Goal: Task Accomplishment & Management: Use online tool/utility

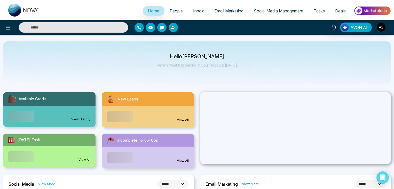
select select "*"
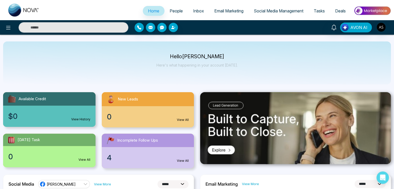
click at [176, 11] on span "People" at bounding box center [176, 10] width 13 height 5
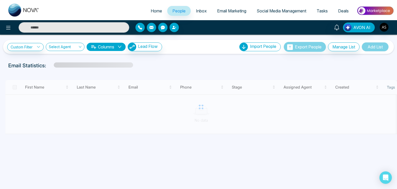
click at [239, 10] on span "Email Marketing" at bounding box center [231, 10] width 29 height 5
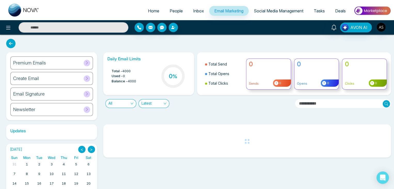
click at [154, 9] on span "Home" at bounding box center [153, 10] width 11 height 5
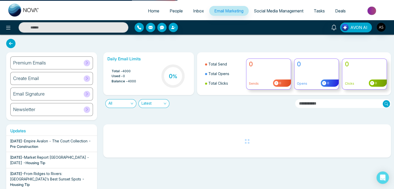
select select "*"
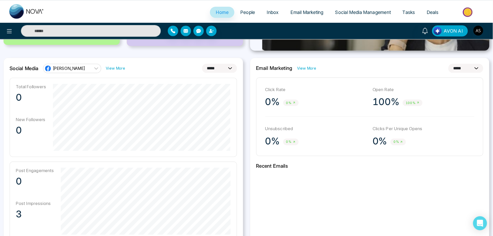
scroll to position [127, 0]
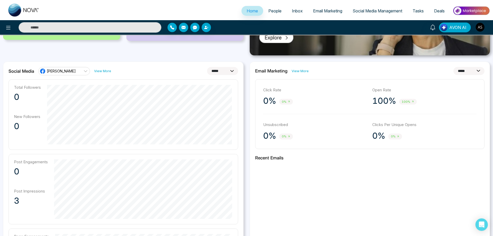
drag, startPoint x: 390, startPoint y: 0, endPoint x: 358, endPoint y: 63, distance: 70.4
click at [358, 63] on div "**********" at bounding box center [370, 183] width 240 height 242
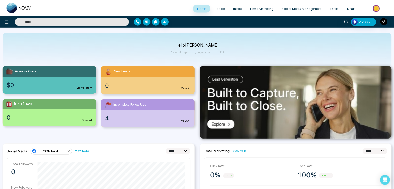
scroll to position [0, 0]
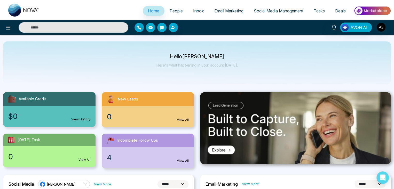
drag, startPoint x: 493, startPoint y: 0, endPoint x: 287, endPoint y: 78, distance: 219.9
click at [287, 78] on div "Hello Alin Shah Here's what happening in your account today." at bounding box center [197, 62] width 388 height 43
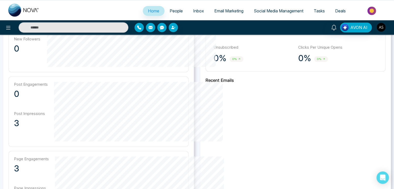
scroll to position [190, 0]
drag, startPoint x: 377, startPoint y: 0, endPoint x: 278, endPoint y: 118, distance: 154.1
click at [278, 118] on div "**********" at bounding box center [295, 105] width 191 height 242
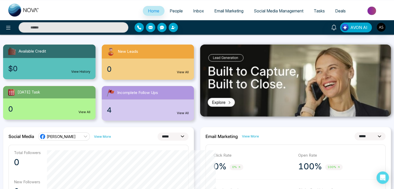
scroll to position [0, 0]
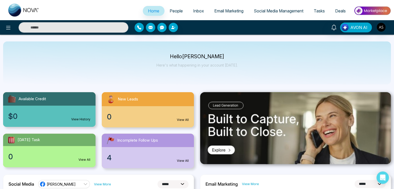
click at [174, 10] on span "People" at bounding box center [176, 10] width 13 height 5
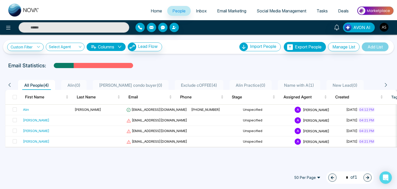
click at [199, 13] on span "Inbox" at bounding box center [201, 10] width 11 height 5
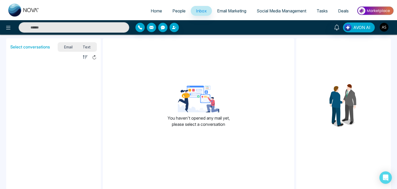
click at [226, 10] on span "Email Marketing" at bounding box center [231, 10] width 29 height 5
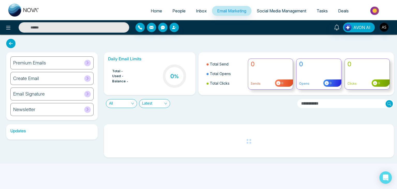
click at [287, 4] on ul "Home People Inbox Email Marketing Social Media Management Tasks Deals" at bounding box center [218, 11] width 349 height 14
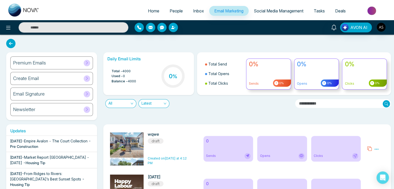
click at [279, 13] on span "Social Media Management" at bounding box center [279, 10] width 50 height 5
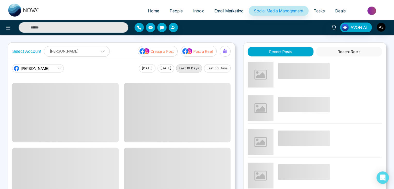
click at [241, 7] on link "Email Marketing" at bounding box center [229, 11] width 40 height 10
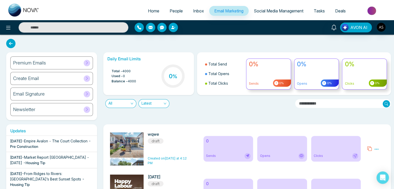
click at [277, 8] on link "Social Media Management" at bounding box center [279, 11] width 60 height 10
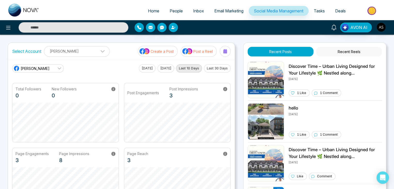
click at [316, 10] on span "Tasks" at bounding box center [319, 10] width 11 height 5
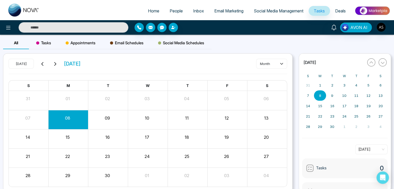
click at [342, 10] on span "Deals" at bounding box center [340, 10] width 11 height 5
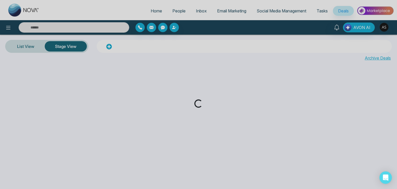
click at [149, 13] on div "Loading..." at bounding box center [198, 94] width 397 height 189
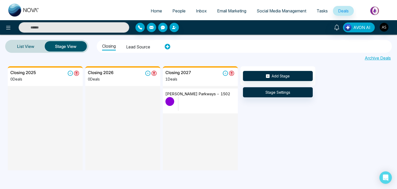
click at [153, 8] on span "Home" at bounding box center [156, 10] width 11 height 5
select select "*"
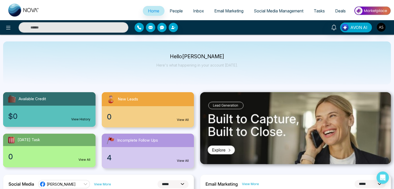
click at [238, 13] on span "Email Marketing" at bounding box center [229, 10] width 29 height 5
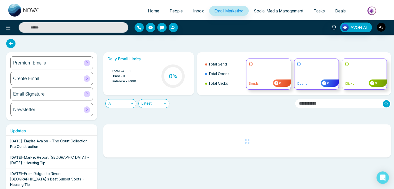
click at [180, 11] on link "People" at bounding box center [177, 11] width 24 height 10
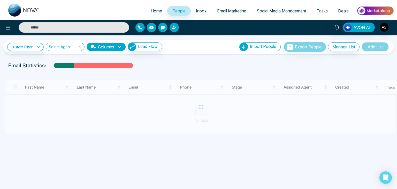
click at [101, 45] on button "Columns" at bounding box center [106, 47] width 39 height 8
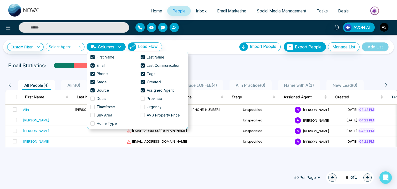
click at [101, 45] on button "Columns" at bounding box center [106, 47] width 39 height 8
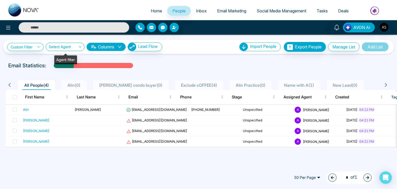
click at [72, 48] on input "search" at bounding box center [63, 48] width 29 height 10
click at [35, 47] on link "Custom Filter" at bounding box center [25, 47] width 36 height 8
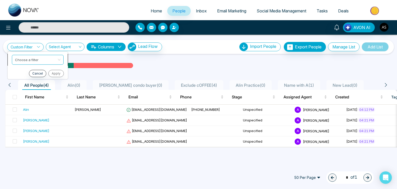
click at [37, 59] on input "search" at bounding box center [36, 59] width 42 height 8
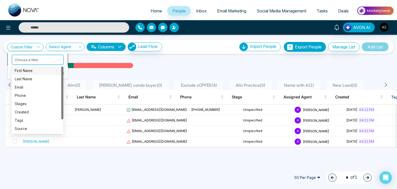
click at [37, 59] on input "search" at bounding box center [36, 59] width 42 height 8
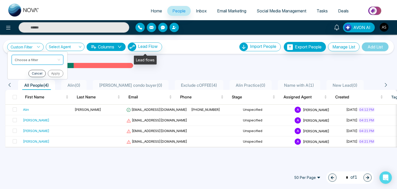
click at [222, 51] on div "Custom Filter Choose a filter Cancel Apply Select Agent Columns Lead Flow Impor…" at bounding box center [198, 47] width 383 height 10
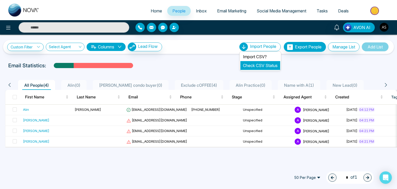
click at [271, 65] on link "Check CSV Status" at bounding box center [260, 65] width 35 height 5
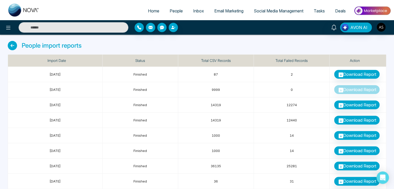
click at [12, 45] on icon at bounding box center [12, 45] width 9 height 9
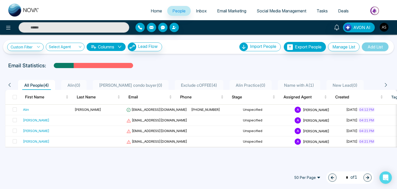
click at [196, 12] on span "Inbox" at bounding box center [201, 10] width 11 height 5
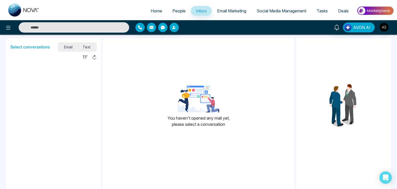
click at [86, 48] on span "Text" at bounding box center [87, 46] width 18 height 7
click at [71, 48] on span "Email" at bounding box center [68, 46] width 19 height 7
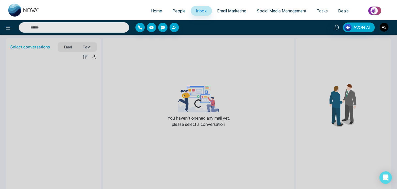
click at [241, 9] on span "Email Marketing" at bounding box center [231, 10] width 29 height 5
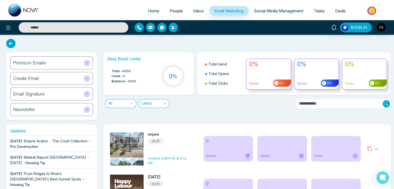
click at [85, 58] on div "Premium Emails" at bounding box center [51, 62] width 83 height 13
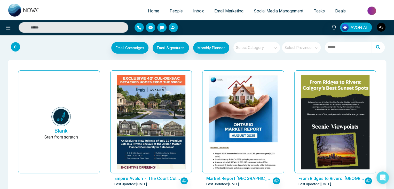
click at [268, 49] on input "search" at bounding box center [254, 46] width 37 height 8
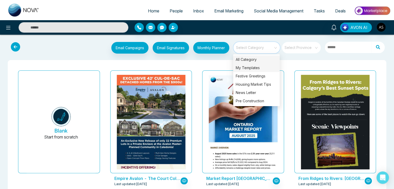
click at [269, 68] on div "My Templates" at bounding box center [256, 68] width 47 height 8
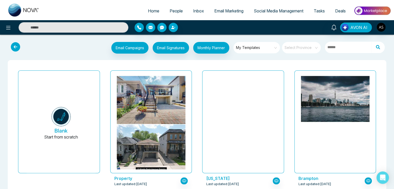
click at [275, 45] on span "My Templates" at bounding box center [257, 48] width 42 height 8
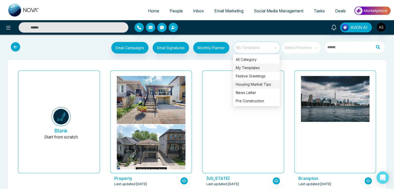
click at [268, 83] on div "Housing Market Tips" at bounding box center [256, 84] width 47 height 8
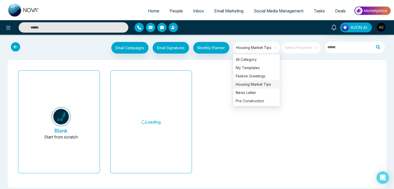
click at [215, 63] on div "Blank Start from scratch Loading" at bounding box center [197, 123] width 379 height 127
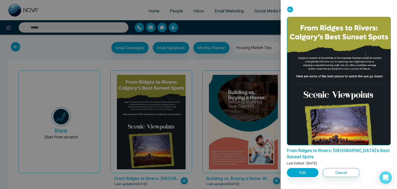
click at [291, 10] on icon at bounding box center [290, 9] width 6 height 6
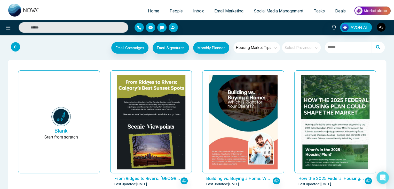
click at [252, 44] on span "Housing Market Tips" at bounding box center [257, 48] width 42 height 8
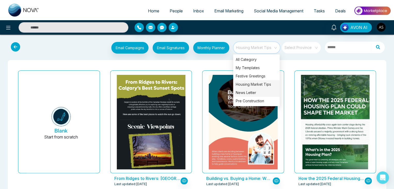
click at [253, 93] on div "News Letter" at bounding box center [256, 92] width 47 height 8
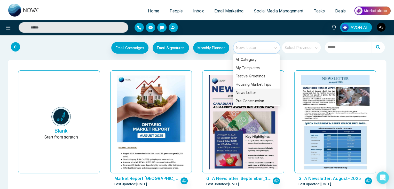
click at [261, 100] on div "Pre Construction" at bounding box center [256, 101] width 47 height 8
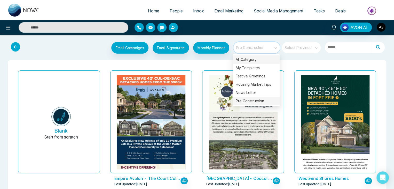
click at [268, 63] on div "All Category" at bounding box center [256, 59] width 47 height 8
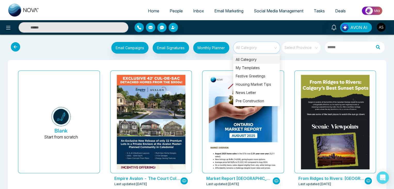
click at [304, 47] on input "search" at bounding box center [299, 46] width 29 height 8
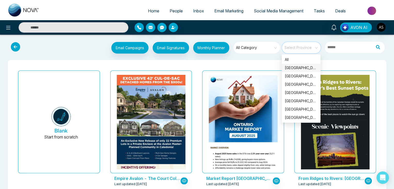
click at [304, 65] on div "Ontario" at bounding box center [301, 68] width 33 height 6
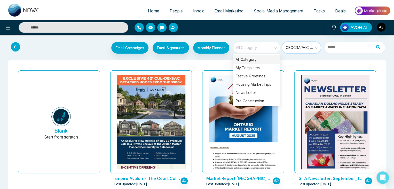
click at [264, 50] on span "All Category" at bounding box center [257, 48] width 42 height 8
click at [263, 84] on div "Housing Market Tips" at bounding box center [256, 84] width 47 height 8
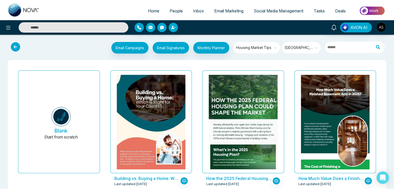
click at [304, 48] on span "Ontario" at bounding box center [302, 48] width 34 height 8
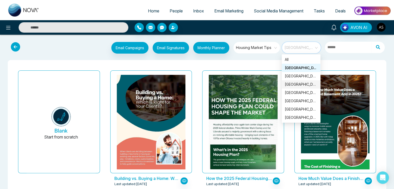
click at [305, 86] on div "Alberta" at bounding box center [301, 84] width 33 height 6
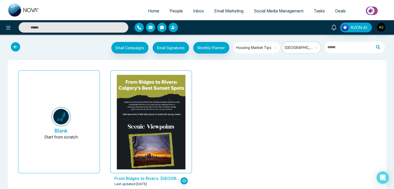
click at [306, 43] on input "search" at bounding box center [299, 46] width 29 height 8
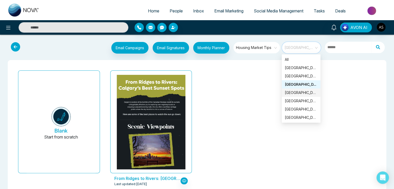
click at [304, 95] on div "Manitoba" at bounding box center [301, 93] width 33 height 6
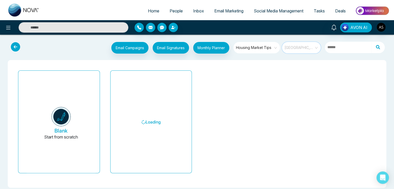
click at [309, 50] on span "Manitoba" at bounding box center [302, 48] width 34 height 8
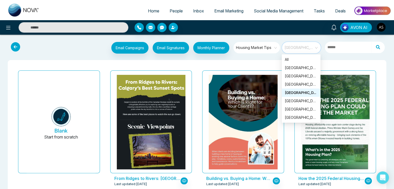
click at [309, 50] on span "Manitoba" at bounding box center [302, 48] width 34 height 8
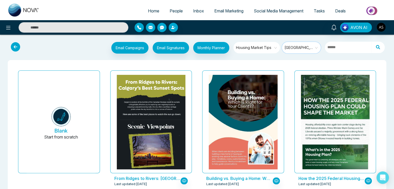
click at [308, 49] on span "Manitoba" at bounding box center [302, 48] width 34 height 8
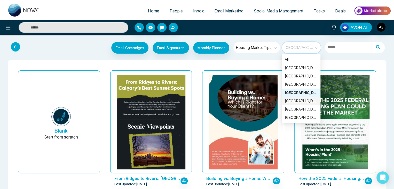
click at [304, 101] on div "Quebec" at bounding box center [301, 101] width 33 height 6
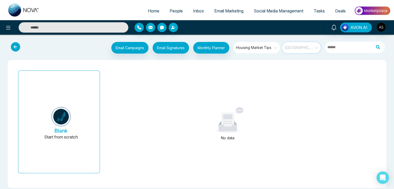
click at [308, 47] on span "Quebec" at bounding box center [302, 48] width 34 height 8
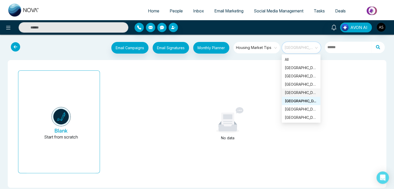
click at [303, 91] on div "Manitoba" at bounding box center [301, 93] width 33 height 6
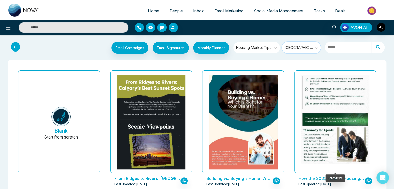
click at [309, 49] on span "Manitoba" at bounding box center [302, 48] width 34 height 8
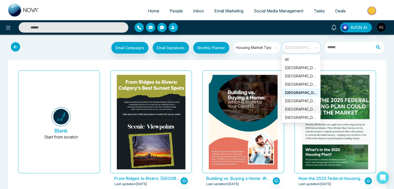
click at [299, 109] on div "Manitoba" at bounding box center [301, 109] width 33 height 6
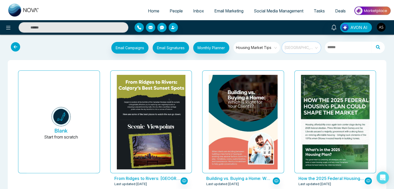
click at [306, 48] on span "Manitoba" at bounding box center [302, 48] width 34 height 8
click at [309, 40] on div "Email Campaigns Start from scratch? View my campaigns Email Signatures Monthly …" at bounding box center [197, 48] width 394 height 19
click at [312, 47] on span "Manitoba" at bounding box center [302, 48] width 34 height 8
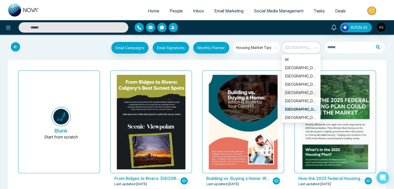
click at [311, 95] on div "Manitoba" at bounding box center [301, 93] width 33 height 6
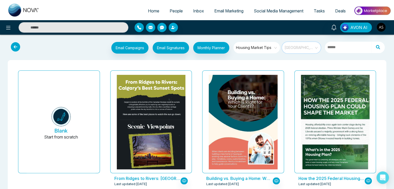
click at [316, 49] on span "Manitoba" at bounding box center [302, 48] width 34 height 8
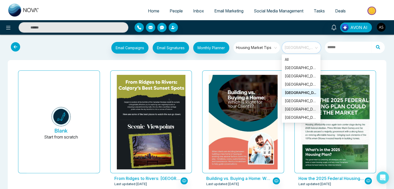
click at [302, 110] on div "Manitoba" at bounding box center [301, 109] width 33 height 6
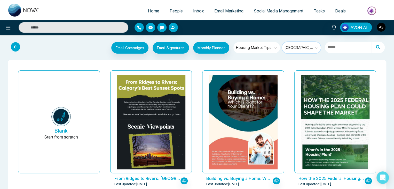
click at [304, 46] on span "Manitoba" at bounding box center [302, 48] width 34 height 8
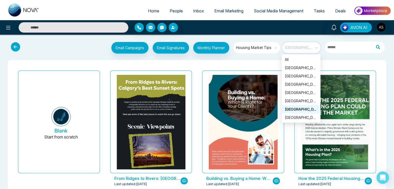
click at [310, 48] on span "Manitoba" at bounding box center [302, 48] width 34 height 8
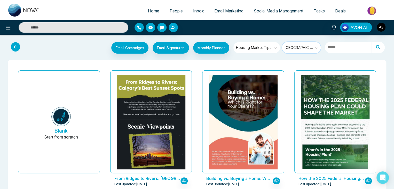
click at [274, 53] on div "Housing Market Tips" at bounding box center [257, 47] width 47 height 11
click at [274, 51] on span "Housing Market Tips" at bounding box center [257, 48] width 42 height 8
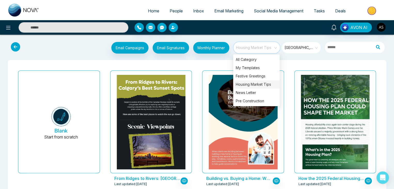
click at [269, 88] on div "Housing Market Tips" at bounding box center [256, 84] width 47 height 8
click at [269, 91] on div "News Letter" at bounding box center [256, 92] width 47 height 8
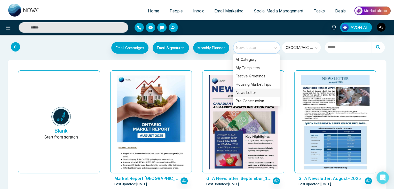
click at [300, 49] on span "Manitoba" at bounding box center [302, 48] width 34 height 8
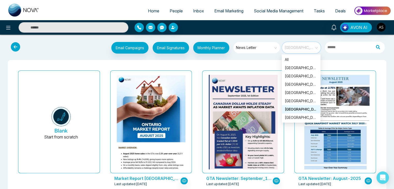
click at [300, 49] on span "Manitoba" at bounding box center [302, 48] width 34 height 8
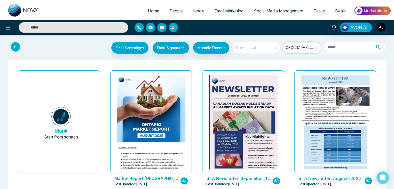
click at [272, 50] on span "News Letter" at bounding box center [257, 48] width 42 height 8
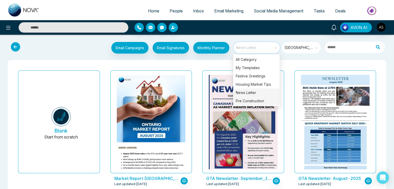
click at [263, 100] on div "Pre Construction" at bounding box center [256, 101] width 47 height 8
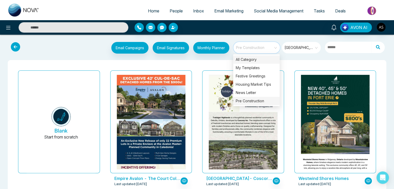
click at [264, 61] on div "All Category" at bounding box center [256, 59] width 47 height 8
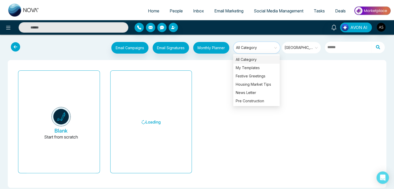
click at [238, 33] on div "AVON AI" at bounding box center [197, 27] width 394 height 14
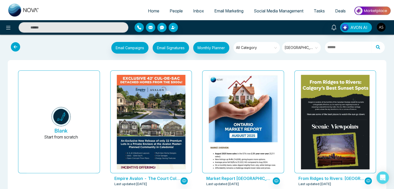
click at [270, 10] on span "Social Media Management" at bounding box center [279, 10] width 50 height 5
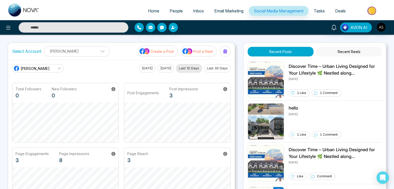
click at [165, 51] on p "Create a Post" at bounding box center [162, 51] width 23 height 5
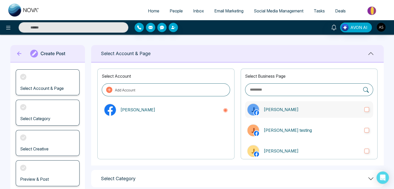
click at [290, 113] on label "John real" at bounding box center [309, 109] width 128 height 17
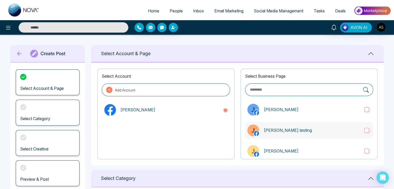
click at [296, 126] on label "John testing" at bounding box center [309, 130] width 128 height 17
click at [364, 133] on label "John testing" at bounding box center [309, 130] width 128 height 17
click at [329, 111] on p "John real" at bounding box center [312, 109] width 97 height 6
click at [334, 127] on p "John testing" at bounding box center [312, 130] width 97 height 6
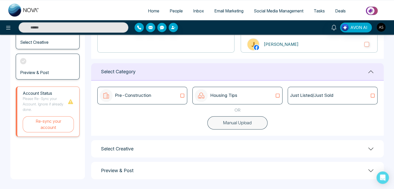
click at [163, 78] on div "Select Category" at bounding box center [237, 71] width 293 height 17
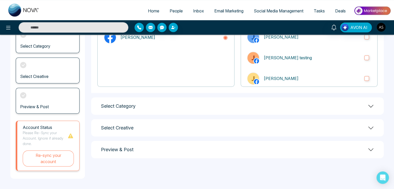
scroll to position [70, 0]
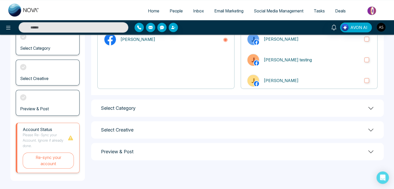
click at [181, 109] on div "Select Category" at bounding box center [237, 107] width 293 height 17
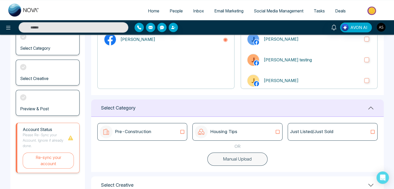
click at [171, 135] on div "Pre-Construction" at bounding box center [142, 131] width 85 height 13
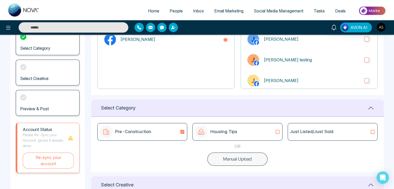
click at [171, 135] on div "Pre-Construction" at bounding box center [142, 131] width 85 height 13
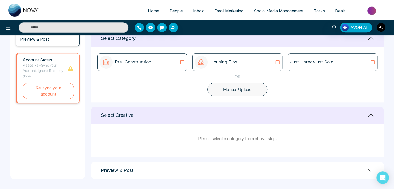
click at [181, 60] on icon at bounding box center [182, 61] width 7 height 5
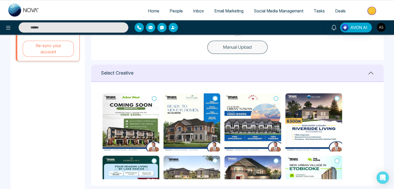
scroll to position [181, 0]
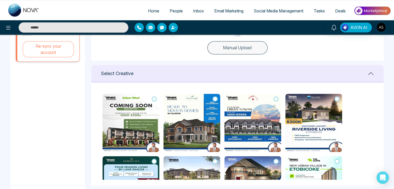
click at [154, 98] on icon at bounding box center [154, 98] width 5 height 5
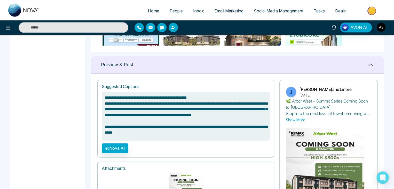
scroll to position [367, 0]
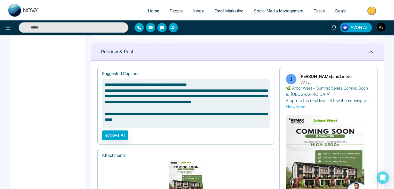
type textarea "**********"
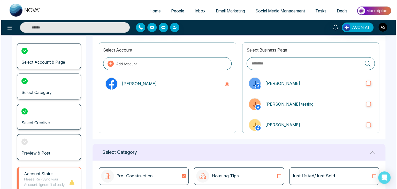
scroll to position [0, 0]
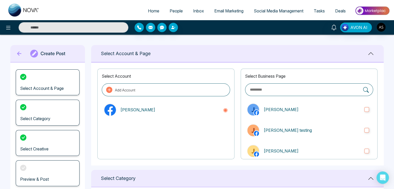
click at [331, 11] on link "Deals" at bounding box center [340, 11] width 21 height 10
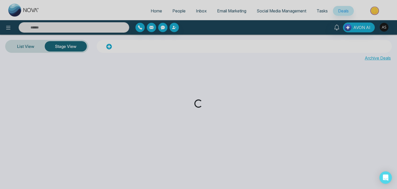
click at [314, 14] on div "Loading..." at bounding box center [198, 94] width 397 height 189
click at [317, 12] on div "Loading..." at bounding box center [198, 94] width 397 height 189
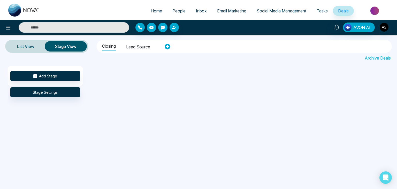
click at [324, 12] on span "Tasks" at bounding box center [322, 10] width 11 height 5
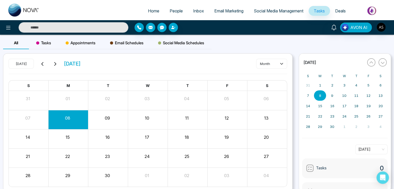
click at [49, 39] on div "Tasks" at bounding box center [43, 43] width 29 height 12
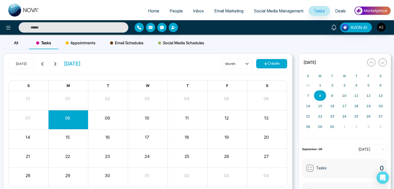
click at [261, 63] on button "Create" at bounding box center [271, 63] width 31 height 9
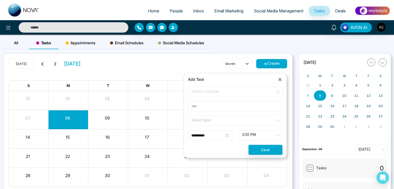
click at [237, 90] on span "Select a People" at bounding box center [235, 91] width 87 height 9
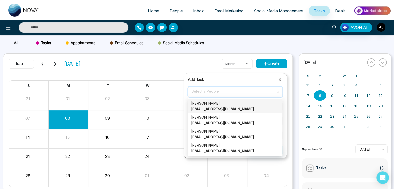
click at [237, 90] on span "Select a People" at bounding box center [235, 91] width 87 height 9
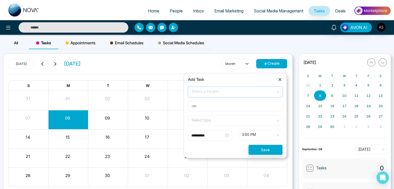
click at [237, 108] on input "text" at bounding box center [235, 106] width 95 height 10
click at [237, 120] on input "search" at bounding box center [233, 120] width 85 height 8
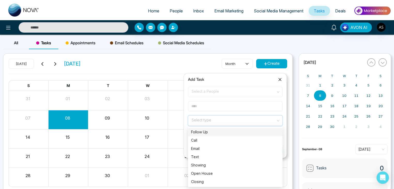
click at [237, 120] on input "search" at bounding box center [233, 120] width 85 height 8
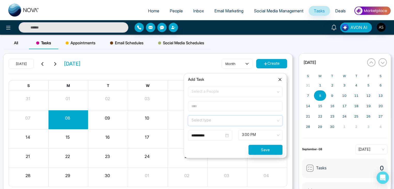
click at [340, 13] on link "Deals" at bounding box center [340, 11] width 21 height 10
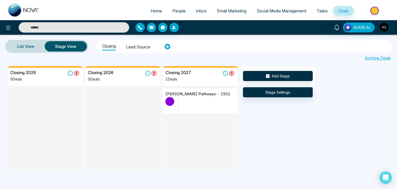
click at [377, 12] on img at bounding box center [374, 11] width 37 height 12
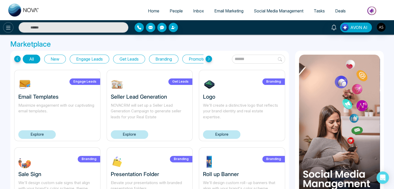
click at [11, 27] on icon at bounding box center [8, 28] width 6 height 6
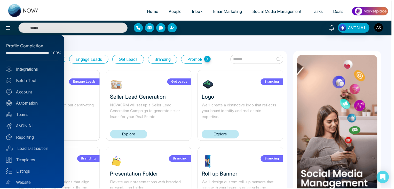
scroll to position [14, 0]
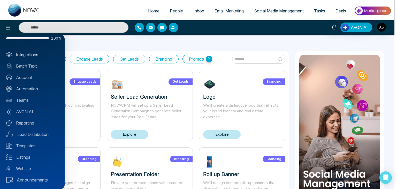
click at [43, 55] on link "Integrations" at bounding box center [32, 54] width 52 height 6
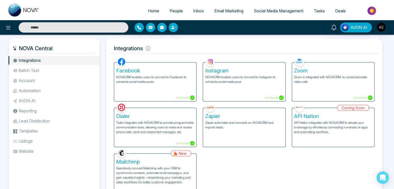
click at [9, 30] on icon at bounding box center [8, 28] width 6 height 6
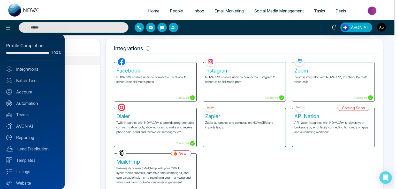
click at [9, 30] on div at bounding box center [198, 94] width 397 height 189
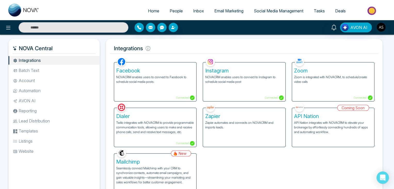
click at [45, 71] on li "Batch Text" at bounding box center [54, 70] width 91 height 9
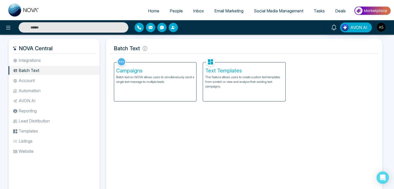
click at [48, 80] on li "Account" at bounding box center [54, 80] width 91 height 9
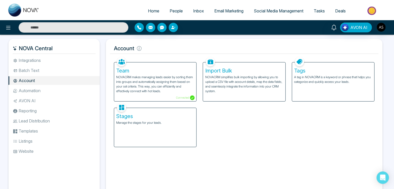
click at [50, 95] on ul "Integrations Batch Text Account Automation AVON AI Reporting Lead Distribution …" at bounding box center [54, 122] width 91 height 132
click at [52, 93] on li "Automation" at bounding box center [54, 90] width 91 height 9
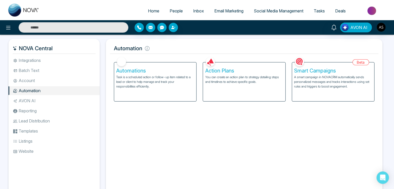
click at [52, 103] on li "AVON AI" at bounding box center [54, 100] width 91 height 9
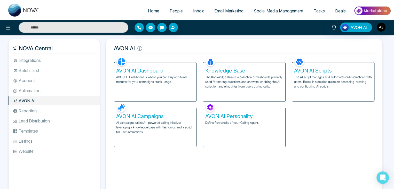
click at [55, 111] on li "Reporting" at bounding box center [54, 110] width 91 height 9
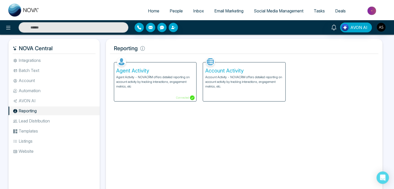
click at [57, 119] on li "Lead Distribution" at bounding box center [54, 120] width 91 height 9
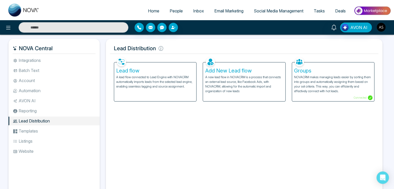
click at [60, 129] on li "Templates" at bounding box center [54, 130] width 91 height 9
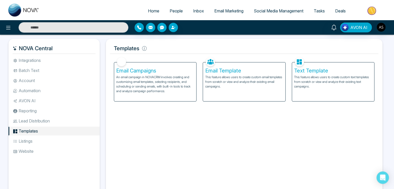
click at [62, 139] on li "Listings" at bounding box center [54, 140] width 91 height 9
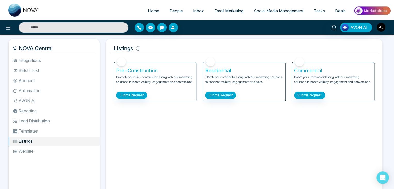
click at [64, 150] on li "Website" at bounding box center [54, 151] width 91 height 9
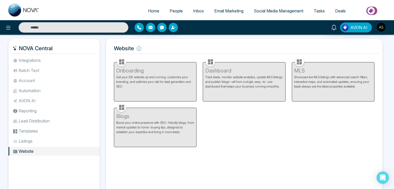
click at [68, 142] on li "Listings" at bounding box center [54, 140] width 91 height 9
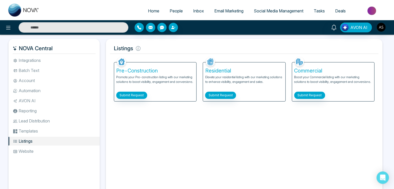
click at [71, 133] on li "Templates" at bounding box center [54, 130] width 91 height 9
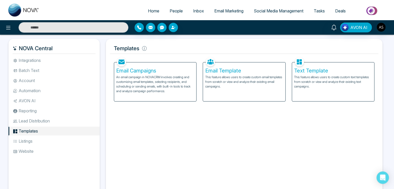
click at [77, 116] on ul "Integrations Batch Text Account Automation AVON AI Reporting Lead Distribution …" at bounding box center [54, 122] width 91 height 132
click at [78, 118] on li "Lead Distribution" at bounding box center [54, 120] width 91 height 9
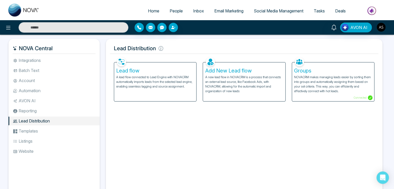
click at [76, 110] on li "Reporting" at bounding box center [54, 110] width 91 height 9
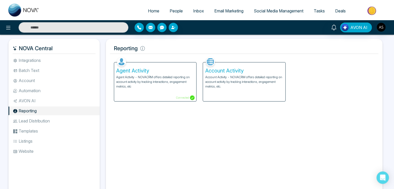
click at [77, 101] on li "AVON AI" at bounding box center [54, 100] width 91 height 9
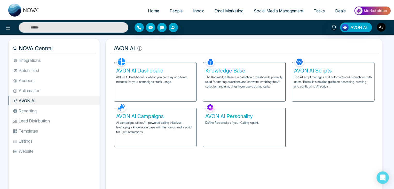
click at [78, 89] on li "Automation" at bounding box center [54, 90] width 91 height 9
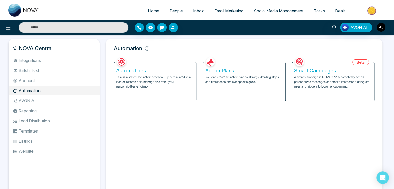
click at [81, 79] on li "Account" at bounding box center [54, 80] width 91 height 9
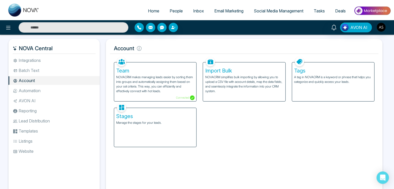
click at [83, 72] on li "Batch Text" at bounding box center [54, 70] width 91 height 9
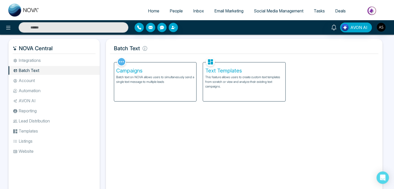
click at [85, 60] on li "Integrations" at bounding box center [54, 60] width 91 height 9
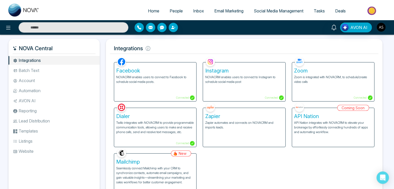
click at [85, 72] on li "Batch Text" at bounding box center [54, 70] width 91 height 9
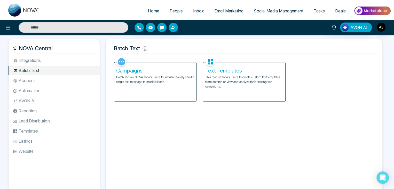
click at [85, 81] on li "Account" at bounding box center [54, 80] width 91 height 9
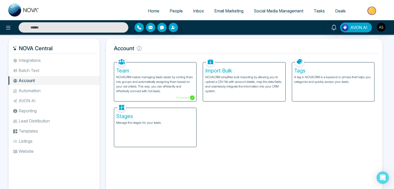
click at [88, 74] on li "Batch Text" at bounding box center [54, 70] width 91 height 9
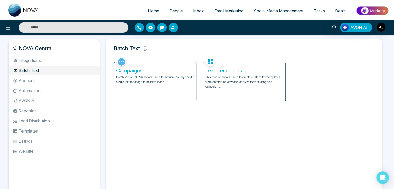
click at [152, 82] on p "Batch text on NOVA allows users to simultaneously send a single text message to…" at bounding box center [155, 79] width 78 height 9
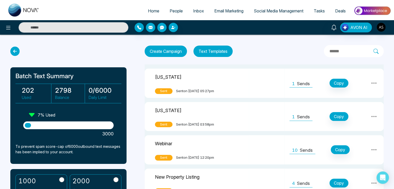
click at [17, 50] on icon at bounding box center [14, 51] width 9 height 9
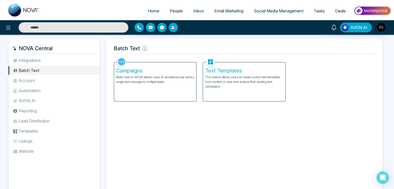
click at [228, 81] on p "This feature allows users to create custom text templates from scratch or view …" at bounding box center [244, 82] width 78 height 14
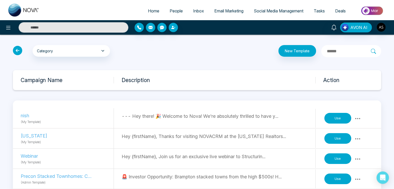
click at [19, 53] on icon at bounding box center [17, 50] width 9 height 9
click at [19, 50] on icon at bounding box center [17, 50] width 9 height 9
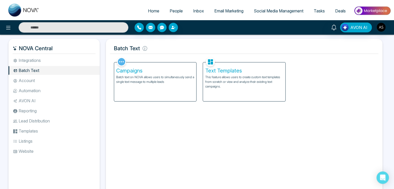
click at [58, 76] on li "Account" at bounding box center [54, 80] width 91 height 9
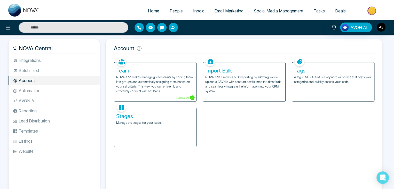
click at [59, 89] on li "Automation" at bounding box center [54, 90] width 91 height 9
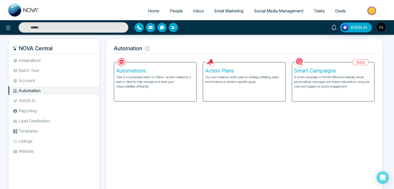
click at [62, 104] on li "AVON AI" at bounding box center [54, 100] width 91 height 9
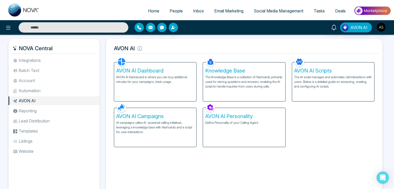
click at [64, 113] on li "Reporting" at bounding box center [54, 110] width 91 height 9
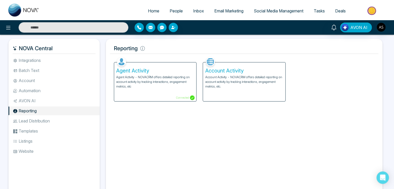
click at [66, 125] on ul "Integrations Batch Text Account Automation AVON AI Reporting Lead Distribution …" at bounding box center [54, 122] width 91 height 132
click at [67, 123] on li "Lead Distribution" at bounding box center [54, 120] width 91 height 9
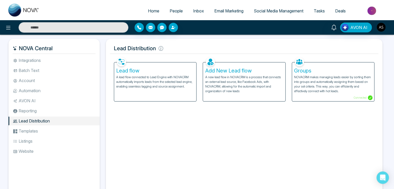
click at [67, 133] on li "Templates" at bounding box center [54, 130] width 91 height 9
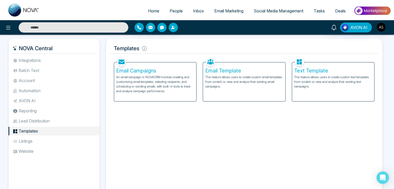
click at [69, 145] on li "Listings" at bounding box center [54, 140] width 91 height 9
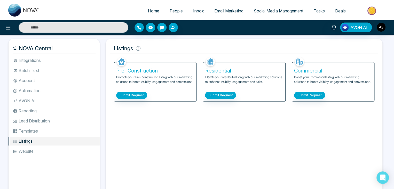
click at [70, 156] on ul "Integrations Batch Text Account Automation AVON AI Reporting Lead Distribution …" at bounding box center [54, 122] width 91 height 132
click at [373, 10] on img at bounding box center [372, 11] width 37 height 12
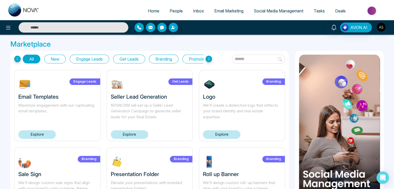
click at [337, 12] on span "Deals" at bounding box center [340, 10] width 11 height 5
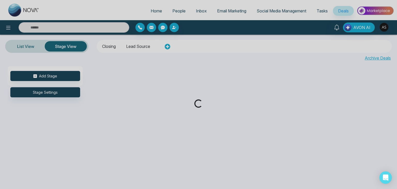
click at [313, 14] on div "Loading..." at bounding box center [198, 94] width 397 height 189
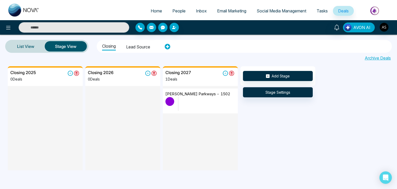
click at [358, 29] on span "AVON AI" at bounding box center [361, 27] width 17 height 6
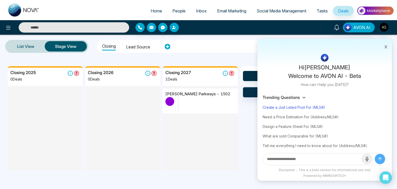
click at [315, 107] on div "Create a Just Listed Post For (MLS#)" at bounding box center [325, 107] width 124 height 10
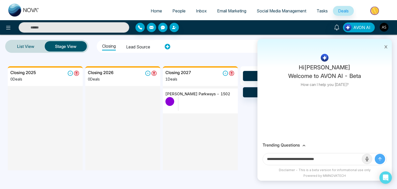
drag, startPoint x: 337, startPoint y: 162, endPoint x: 317, endPoint y: 159, distance: 20.3
click at [317, 159] on input "**********" at bounding box center [312, 159] width 99 height 12
type input "**********"
click at [375, 154] on button "submit" at bounding box center [380, 159] width 10 height 10
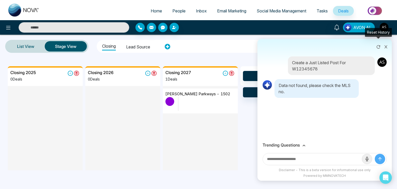
click at [378, 46] on icon at bounding box center [378, 46] width 5 height 5
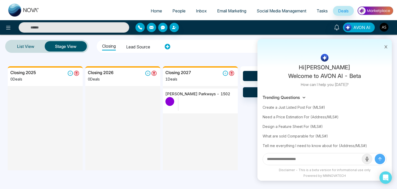
click at [385, 46] on icon at bounding box center [386, 46] width 3 height 3
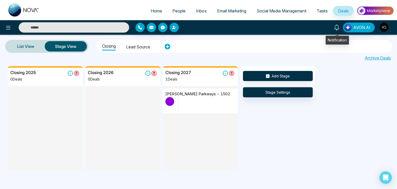
click at [338, 29] on icon at bounding box center [336, 28] width 5 height 6
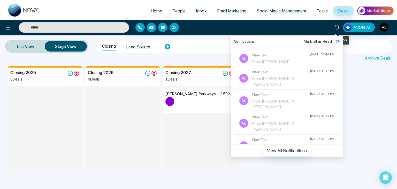
click at [338, 29] on icon at bounding box center [336, 28] width 5 height 6
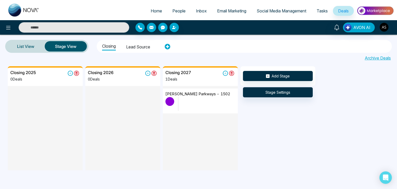
click at [377, 11] on img at bounding box center [374, 11] width 37 height 12
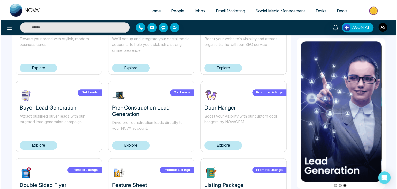
scroll to position [354, 0]
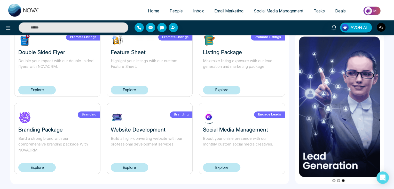
click at [4, 32] on div at bounding box center [66, 27] width 132 height 10
click at [6, 30] on icon at bounding box center [8, 28] width 6 height 6
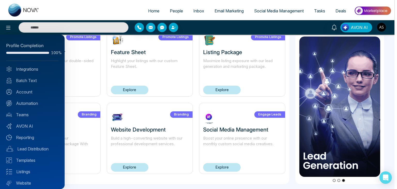
click at [33, 64] on div "Profile Completion 100% Integrations Batch Text Account Automation Teams AVON A…" at bounding box center [32, 112] width 65 height 154
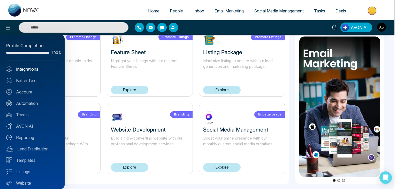
click at [34, 70] on link "Integrations" at bounding box center [32, 69] width 52 height 6
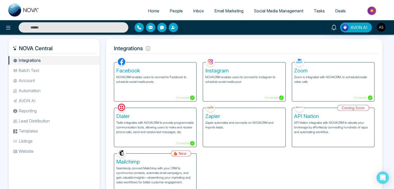
click at [52, 72] on li "Batch Text" at bounding box center [54, 70] width 91 height 9
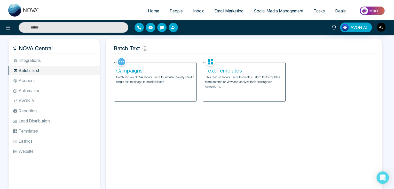
click at [54, 80] on li "Account" at bounding box center [54, 80] width 91 height 9
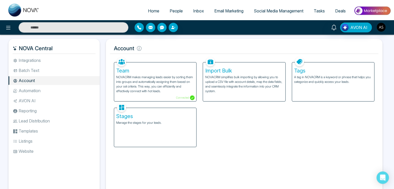
click at [57, 93] on li "Automation" at bounding box center [54, 90] width 91 height 9
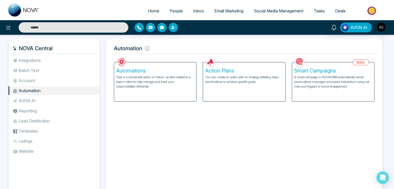
click at [161, 73] on h5 "Automations" at bounding box center [155, 70] width 78 height 6
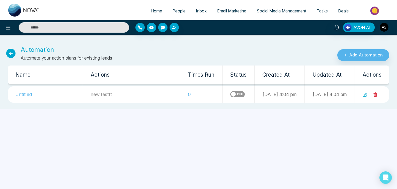
click at [13, 50] on icon at bounding box center [10, 53] width 9 height 9
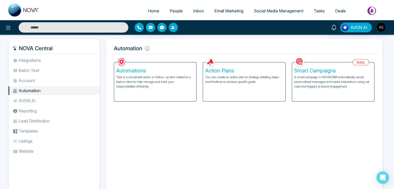
click at [221, 89] on div "Action Plans You can create an action plan to strategy detailing steps and time…" at bounding box center [244, 81] width 82 height 39
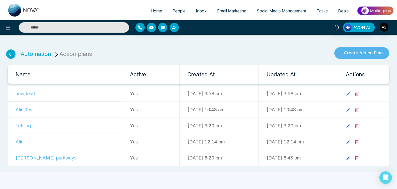
click at [362, 56] on button "Create Action Plan" at bounding box center [361, 53] width 55 height 12
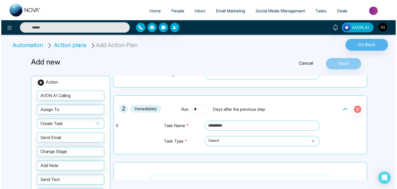
scroll to position [45, 0]
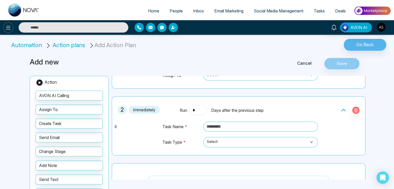
click at [7, 28] on icon at bounding box center [8, 28] width 6 height 6
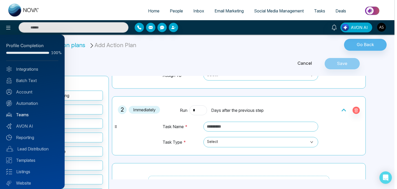
click at [31, 113] on link "Teams" at bounding box center [32, 114] width 52 height 6
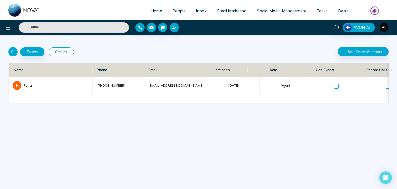
click at [63, 53] on button "Groups" at bounding box center [61, 51] width 25 height 9
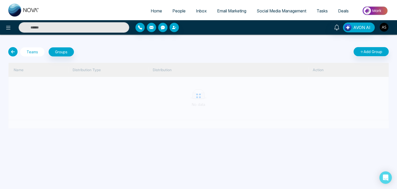
click at [31, 51] on button "Teams" at bounding box center [32, 51] width 24 height 9
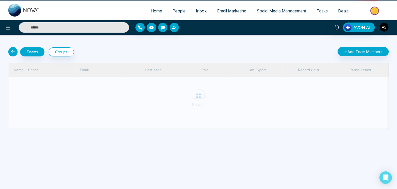
click at [9, 49] on icon at bounding box center [12, 51] width 9 height 9
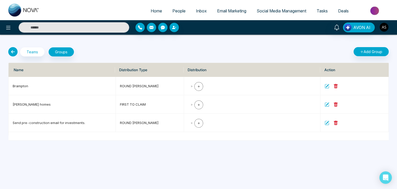
click at [14, 50] on icon at bounding box center [12, 51] width 9 height 9
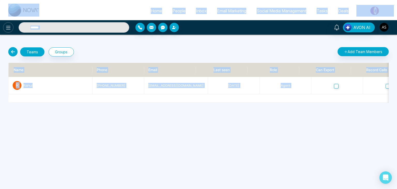
click at [13, 27] on button at bounding box center [8, 27] width 10 height 10
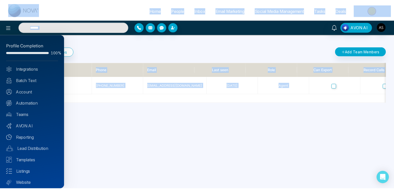
scroll to position [14, 0]
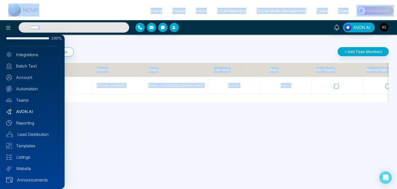
click at [34, 112] on link "AVON AI" at bounding box center [32, 111] width 52 height 6
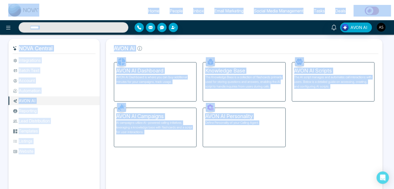
click at [102, 71] on div "NOVA Central Integrations Batch Text Account Automation AVON AI Reporting Lead …" at bounding box center [56, 118] width 94 height 159
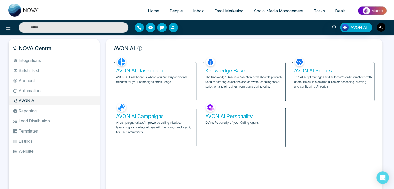
click at [182, 82] on p "AVON AI Dashboard is where you can buy additional minutes for your campaigns, t…" at bounding box center [155, 79] width 78 height 9
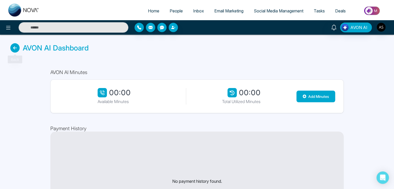
click at [15, 47] on icon at bounding box center [14, 47] width 9 height 9
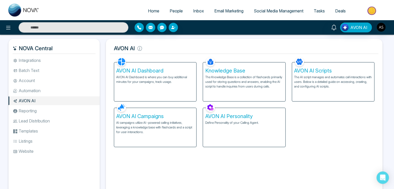
click at [49, 109] on li "Reporting" at bounding box center [54, 110] width 91 height 9
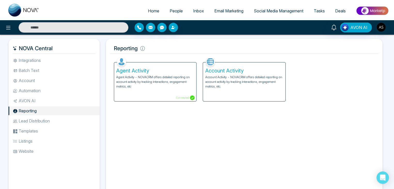
click at [71, 112] on li "Reporting" at bounding box center [54, 110] width 91 height 9
click at [72, 123] on li "Lead Distribution" at bounding box center [54, 120] width 91 height 9
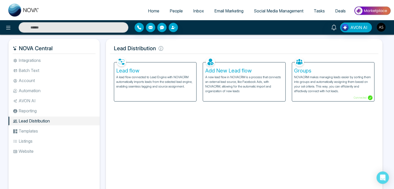
click at [73, 131] on li "Templates" at bounding box center [54, 130] width 91 height 9
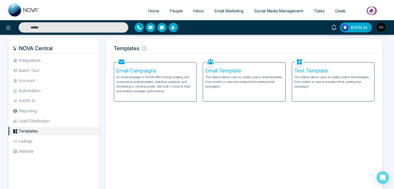
click at [74, 138] on li "Listings" at bounding box center [54, 140] width 91 height 9
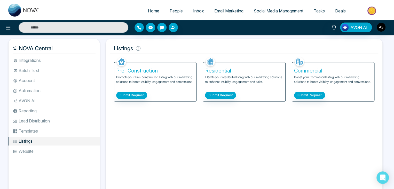
click at [76, 149] on li "Website" at bounding box center [54, 151] width 91 height 9
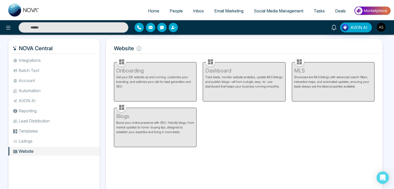
click at [78, 137] on li "Listings" at bounding box center [54, 140] width 91 height 9
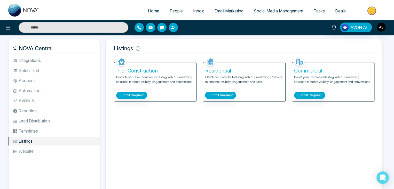
click at [81, 131] on li "Templates" at bounding box center [54, 130] width 91 height 9
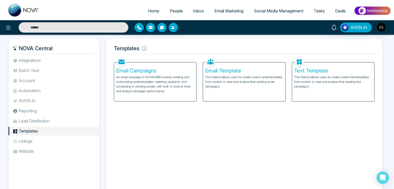
click at [302, 82] on p "This feature allows users to create custom text templates from scratch or view …" at bounding box center [333, 82] width 78 height 14
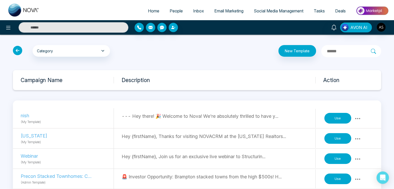
click at [18, 51] on icon at bounding box center [17, 50] width 9 height 9
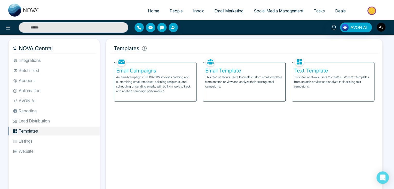
click at [240, 78] on p "This feature allows users to create custom email templates from scratch or view…" at bounding box center [244, 82] width 78 height 14
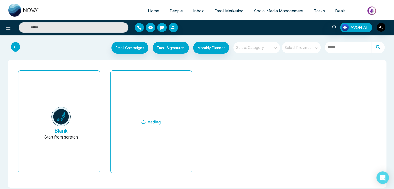
click at [18, 46] on icon at bounding box center [15, 46] width 9 height 9
click at [17, 46] on icon at bounding box center [15, 46] width 9 height 9
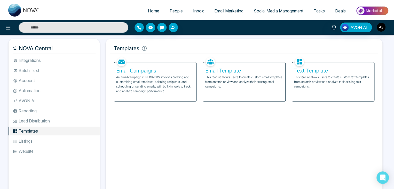
click at [173, 82] on p "An email campaign in NOVACRM involves creating and customizing email templates,…" at bounding box center [155, 84] width 78 height 19
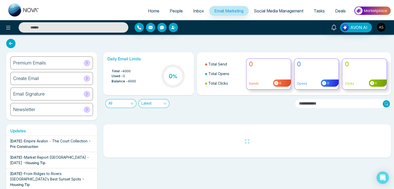
click at [11, 43] on icon at bounding box center [10, 43] width 9 height 9
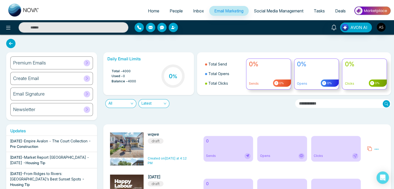
click at [8, 45] on icon at bounding box center [10, 43] width 9 height 9
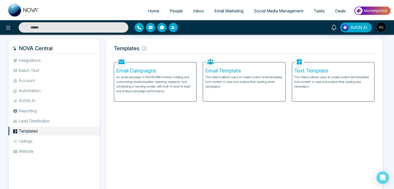
click at [50, 121] on li "Lead Distribution" at bounding box center [54, 120] width 91 height 9
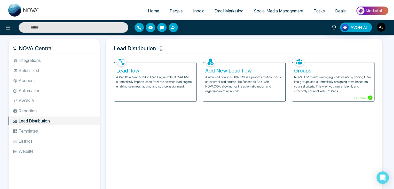
click at [53, 109] on li "Reporting" at bounding box center [54, 110] width 91 height 9
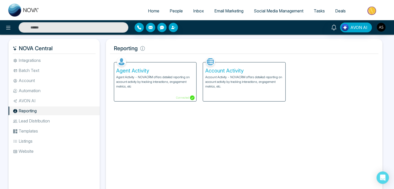
click at [59, 100] on li "AVON AI" at bounding box center [54, 100] width 91 height 9
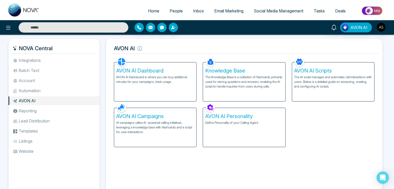
click at [61, 91] on li "Automation" at bounding box center [54, 90] width 91 height 9
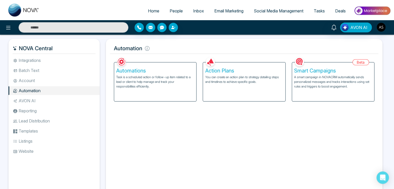
click at [62, 84] on li "Account" at bounding box center [54, 80] width 91 height 9
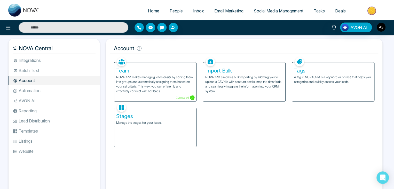
click at [66, 71] on li "Batch Text" at bounding box center [54, 70] width 91 height 9
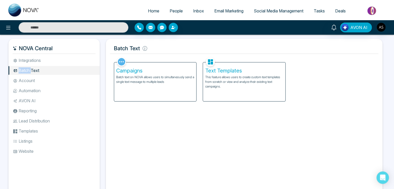
click at [66, 71] on li "Batch Text" at bounding box center [54, 70] width 91 height 9
click at [69, 55] on div "NOVA Central Integrations Batch Text Account Automation AVON AI Reporting Lead …" at bounding box center [54, 117] width 91 height 157
click at [70, 66] on li "Batch Text" at bounding box center [54, 70] width 91 height 9
click at [75, 59] on li "Integrations" at bounding box center [54, 60] width 91 height 9
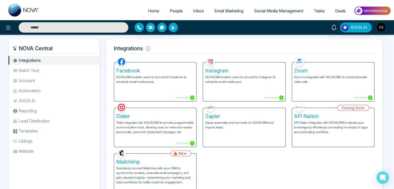
scroll to position [21, 0]
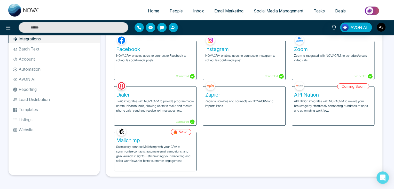
click at [152, 9] on span "Home" at bounding box center [153, 10] width 11 height 5
select select "*"
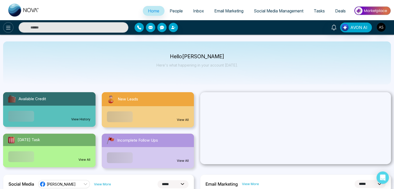
click at [6, 24] on button at bounding box center [8, 27] width 10 height 10
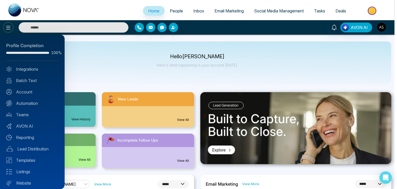
click at [6, 24] on div at bounding box center [198, 94] width 397 height 189
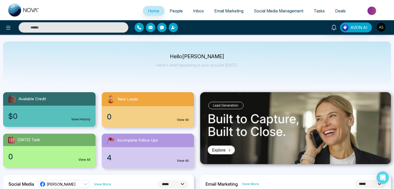
click at [178, 11] on span "People" at bounding box center [176, 10] width 13 height 5
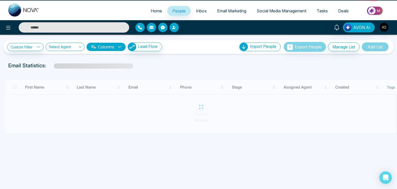
click at [201, 9] on span "Inbox" at bounding box center [201, 10] width 11 height 5
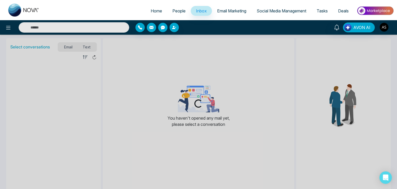
click at [241, 11] on span "Email Marketing" at bounding box center [231, 10] width 29 height 5
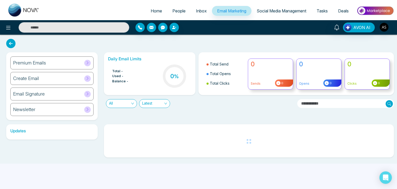
click at [310, 12] on link "Social Media Management" at bounding box center [281, 11] width 60 height 10
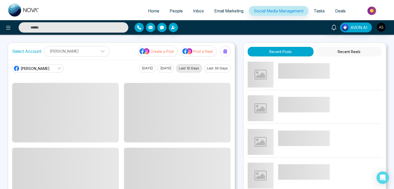
click at [317, 12] on span "Tasks" at bounding box center [319, 10] width 11 height 5
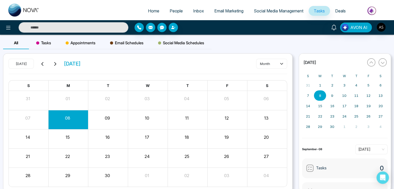
click at [279, 9] on span "Social Media Management" at bounding box center [279, 10] width 50 height 5
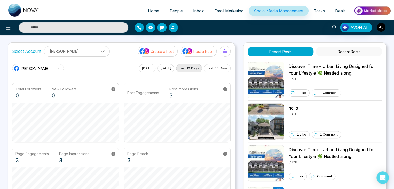
click at [234, 6] on link "Email Marketing" at bounding box center [229, 11] width 40 height 10
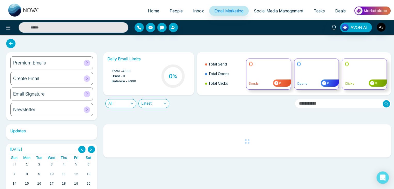
click at [199, 7] on link "Inbox" at bounding box center [198, 11] width 21 height 10
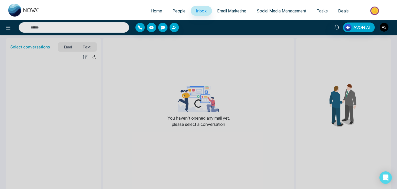
click at [179, 10] on span "People" at bounding box center [178, 10] width 13 height 5
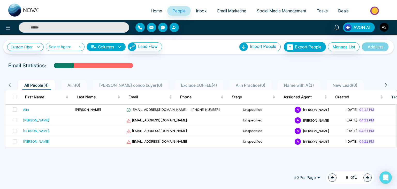
click at [151, 10] on span "Home" at bounding box center [156, 10] width 11 height 5
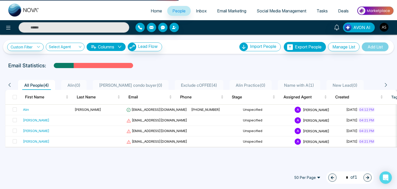
select select "*"
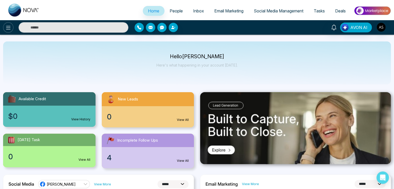
click at [7, 27] on icon at bounding box center [8, 28] width 6 height 6
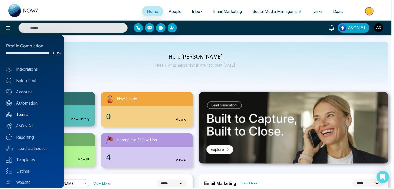
scroll to position [14, 0]
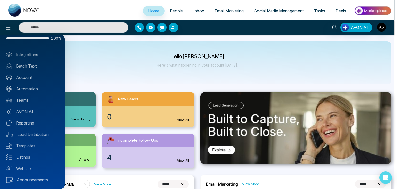
click at [107, 85] on div at bounding box center [198, 94] width 397 height 189
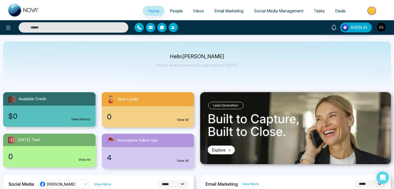
click at [382, 27] on img "button" at bounding box center [381, 27] width 9 height 9
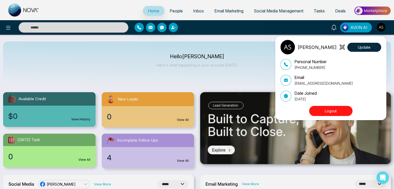
click at [320, 113] on button "Logout" at bounding box center [330, 111] width 43 height 10
